Goal: Navigation & Orientation: Find specific page/section

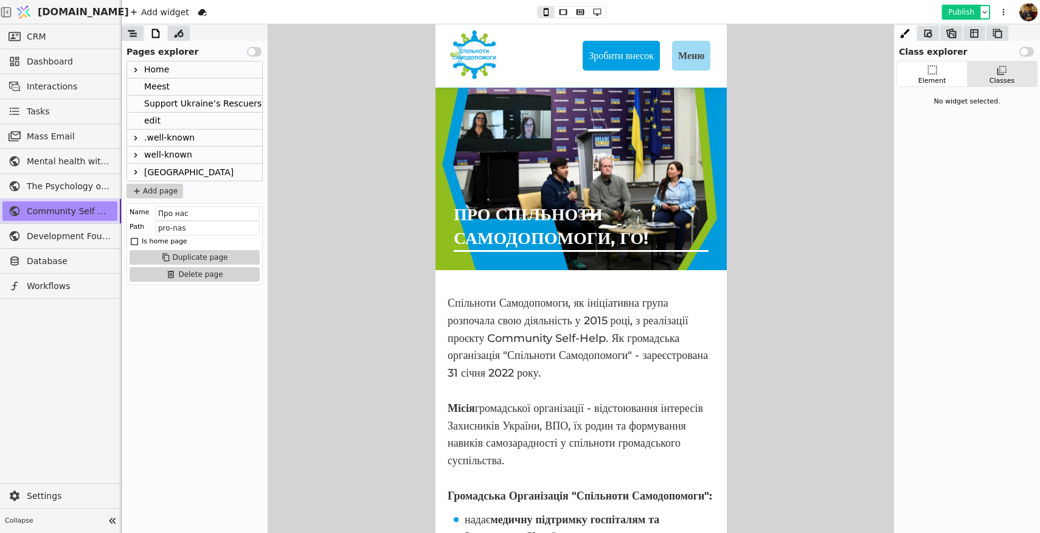
click at [964, 12] on button "Publish" at bounding box center [962, 12] width 36 height 12
click at [43, 263] on span "Database" at bounding box center [69, 261] width 85 height 13
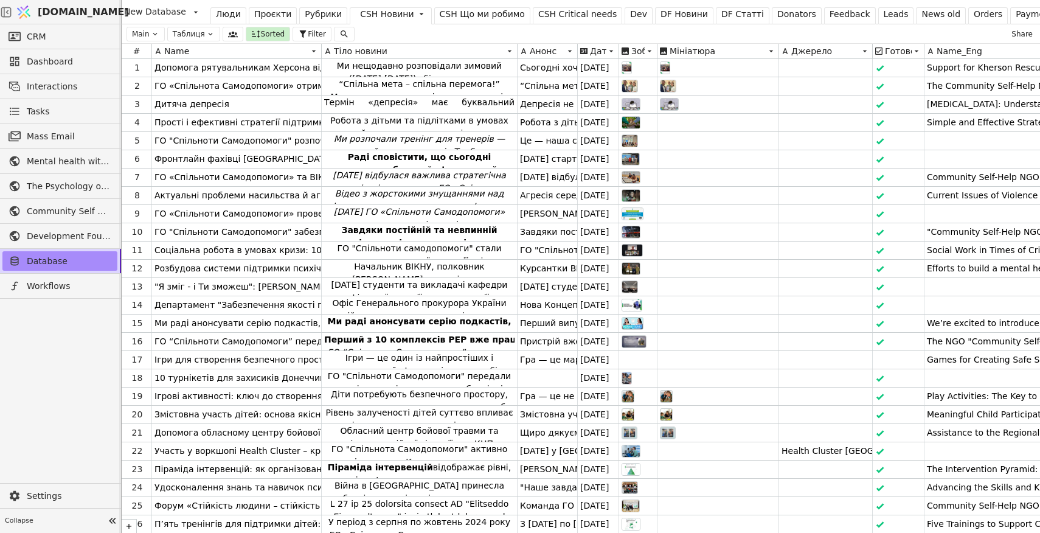
click at [388, 13] on div "CSH Новини" at bounding box center [387, 14] width 54 height 13
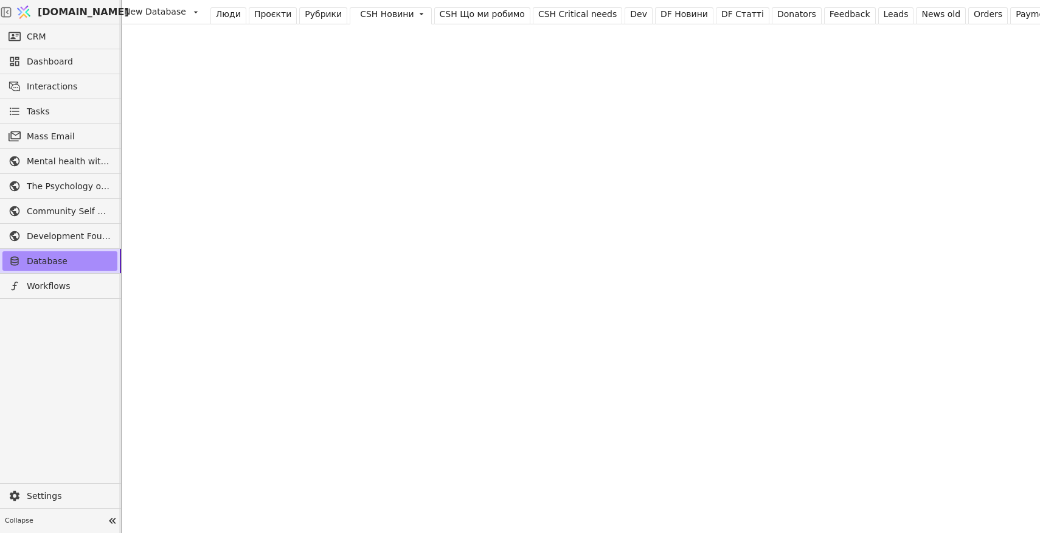
click at [471, 13] on div "CSH Що ми робимо" at bounding box center [482, 14] width 85 height 13
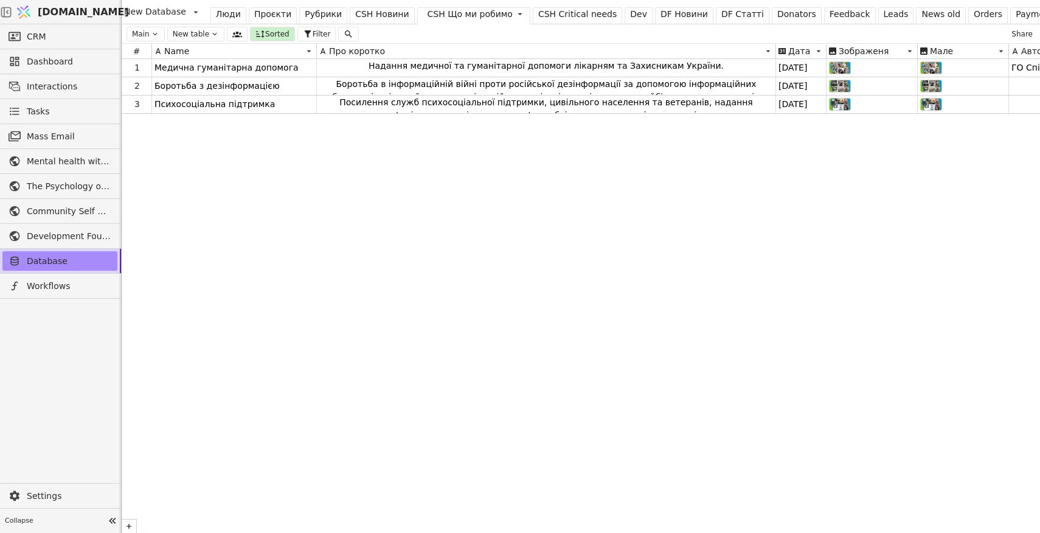
click at [378, 13] on div "CSH Новини" at bounding box center [382, 14] width 54 height 13
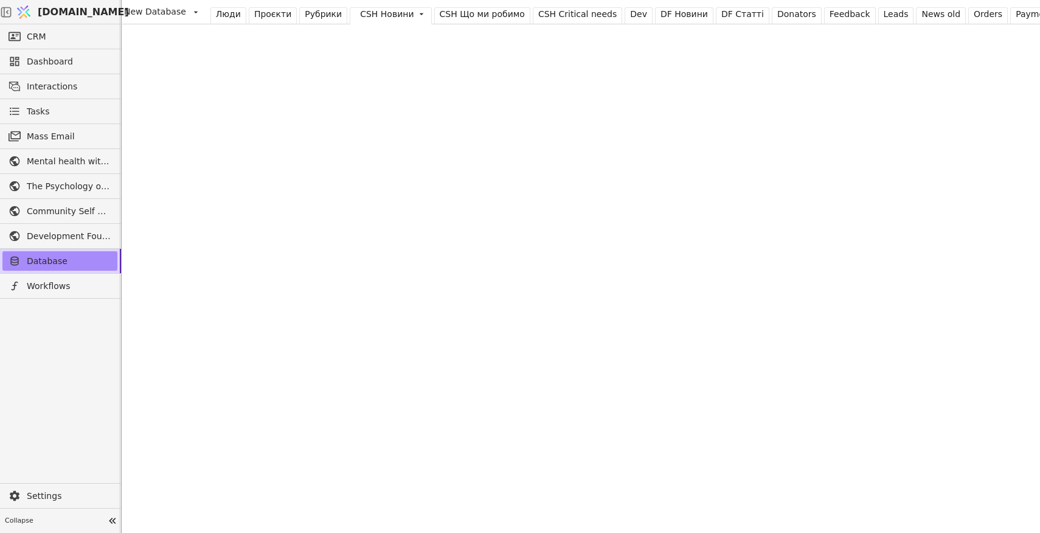
click at [541, 14] on div "CSH Critical needs" at bounding box center [577, 14] width 78 height 13
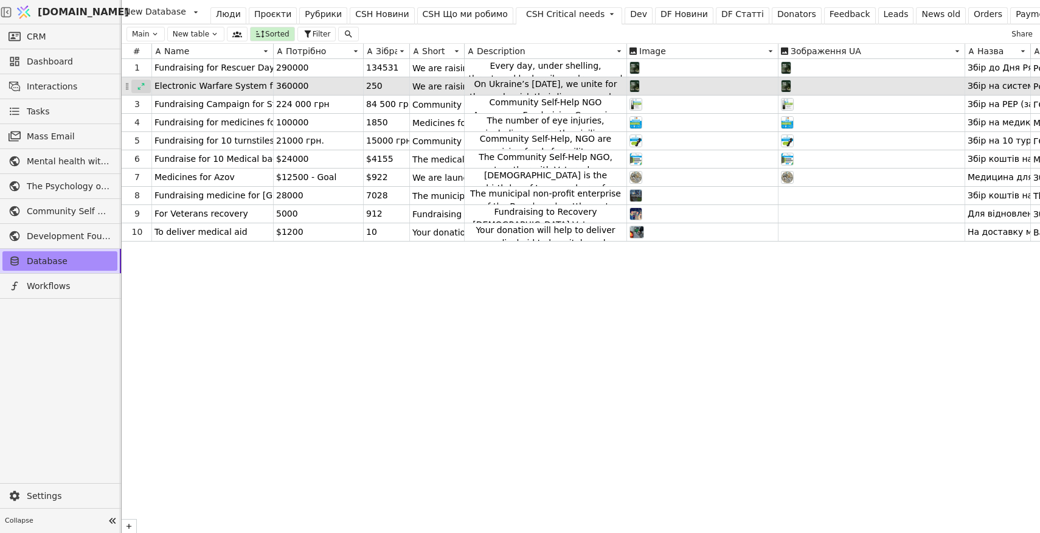
click at [140, 85] on icon at bounding box center [141, 86] width 9 height 9
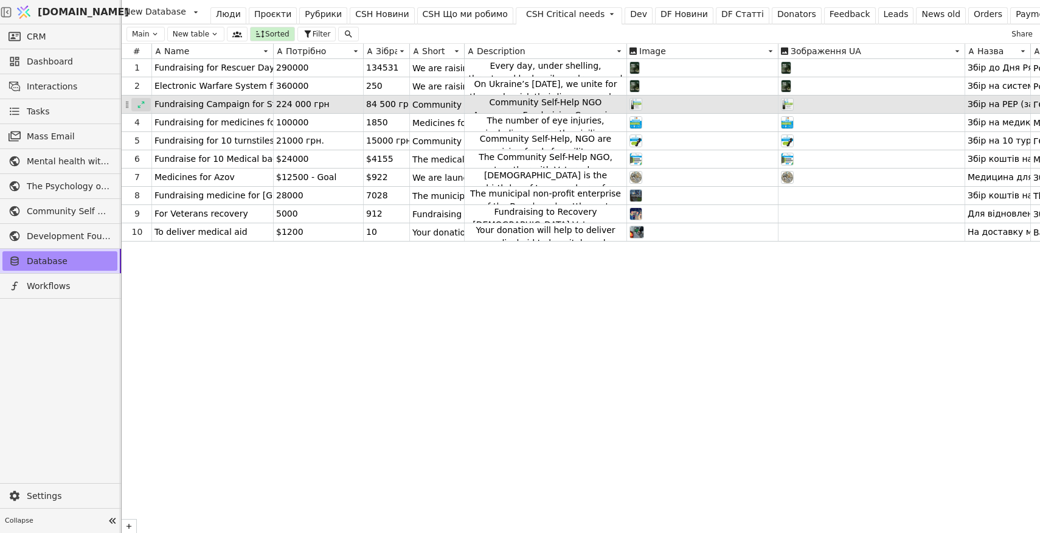
click at [141, 103] on icon at bounding box center [141, 104] width 9 height 9
